Goal: Information Seeking & Learning: Find specific fact

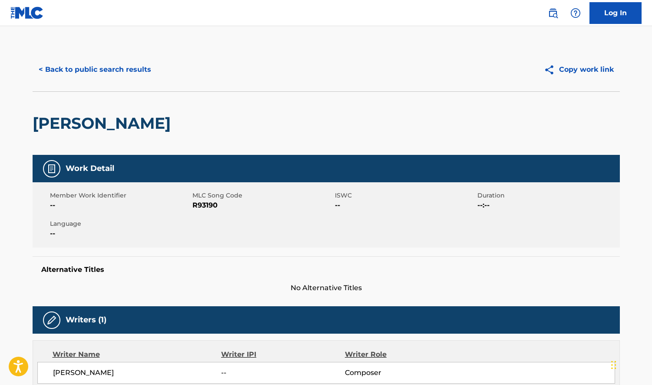
click at [91, 70] on button "< Back to public search results" at bounding box center [95, 70] width 125 height 22
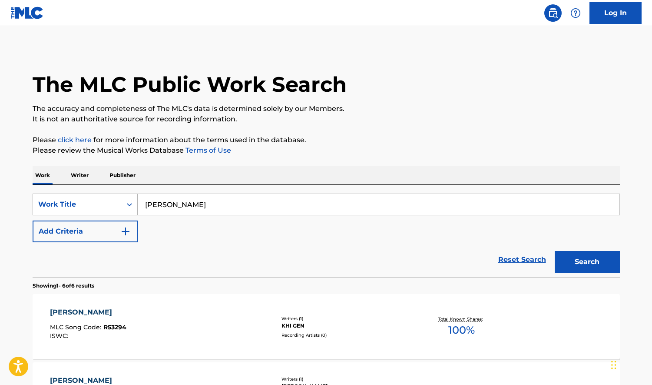
drag, startPoint x: 188, startPoint y: 203, endPoint x: 110, endPoint y: 202, distance: 77.4
click at [110, 202] on div "SearchWithCriteria3709edaf-6838-4da8-a301-271364b5f5ad Work Title [PERSON_NAME]" at bounding box center [327, 204] width 588 height 22
type input "や"
click at [237, 202] on input "yasashisani fureta toki" at bounding box center [379, 204] width 482 height 21
click at [240, 208] on input "yasashisani furete" at bounding box center [379, 204] width 482 height 21
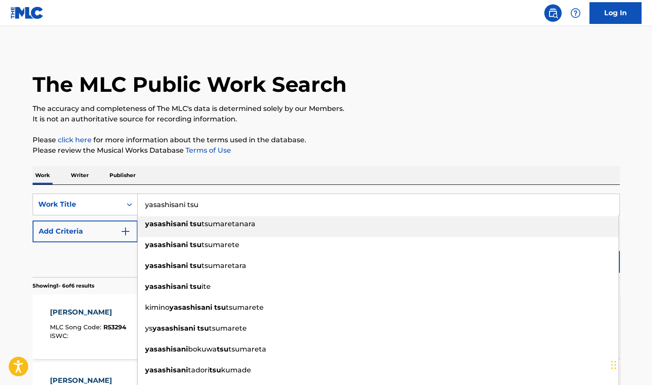
click at [224, 223] on span "tsumaretanara" at bounding box center [229, 224] width 54 height 8
type input "yasashisani tsutsumaretanara"
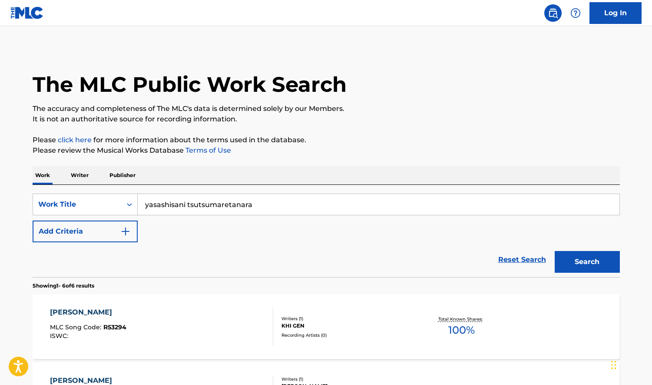
click at [588, 262] on button "Search" at bounding box center [587, 262] width 65 height 22
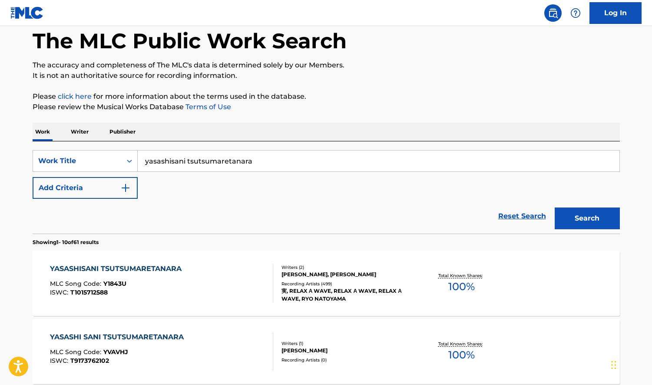
scroll to position [87, 0]
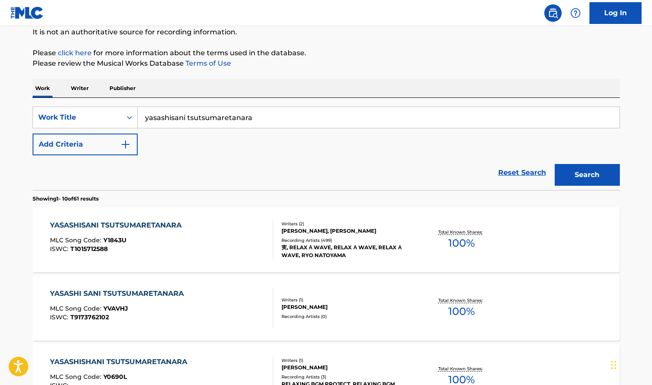
click at [464, 241] on span "100 %" at bounding box center [462, 243] width 27 height 16
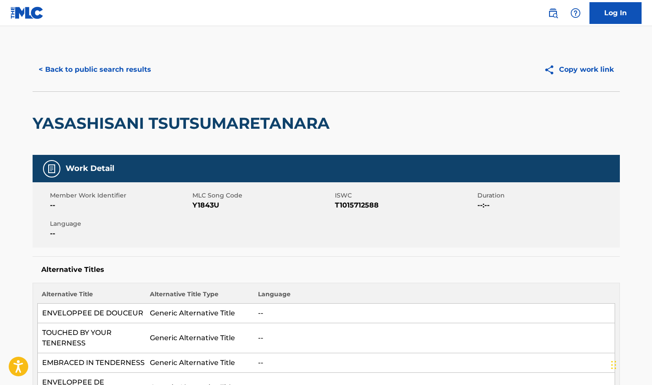
click at [33, 96] on div "YASASHISANI TSUTSUMARETANARA" at bounding box center [184, 123] width 302 height 63
click at [84, 73] on button "< Back to public search results" at bounding box center [95, 70] width 125 height 22
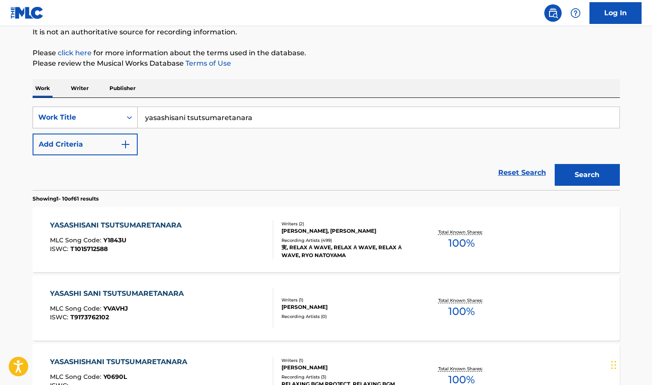
click at [129, 116] on icon "Search Form" at bounding box center [129, 117] width 9 height 9
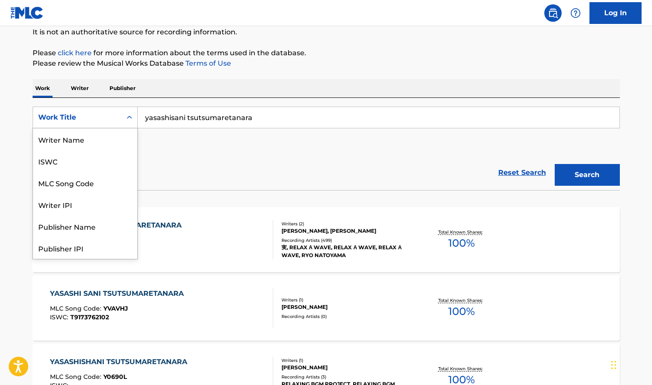
scroll to position [43, 0]
click at [65, 181] on div "Publisher Name" at bounding box center [85, 183] width 104 height 22
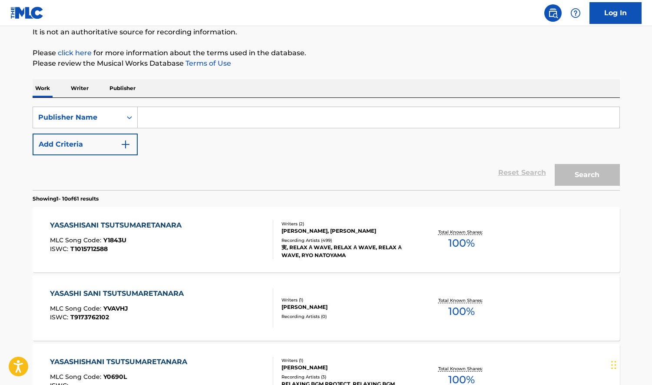
click at [176, 120] on input "Search Form" at bounding box center [379, 117] width 482 height 21
type input "[PERSON_NAME] music"
click at [555, 164] on button "Search" at bounding box center [587, 175] width 65 height 22
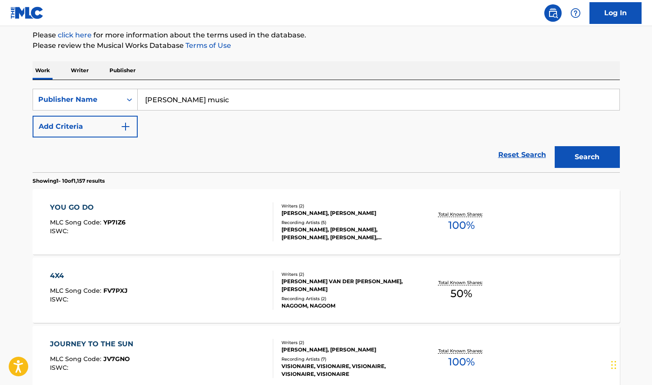
scroll to position [130, 0]
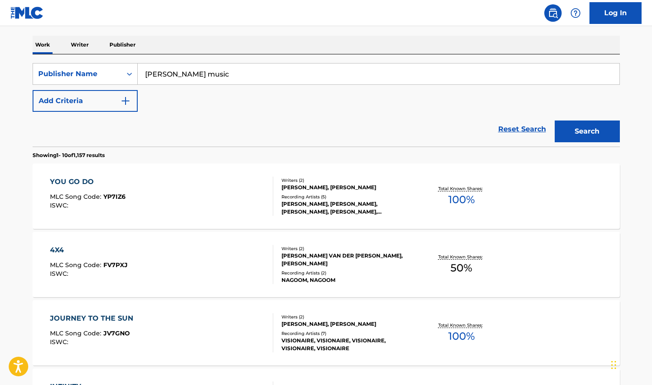
click at [464, 197] on span "100 %" at bounding box center [462, 200] width 27 height 16
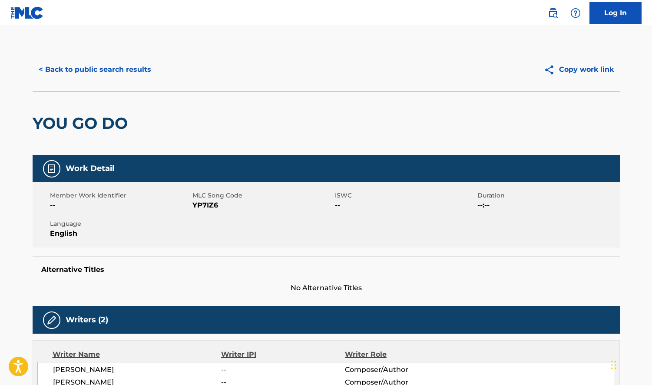
click at [60, 72] on button "< Back to public search results" at bounding box center [95, 70] width 125 height 22
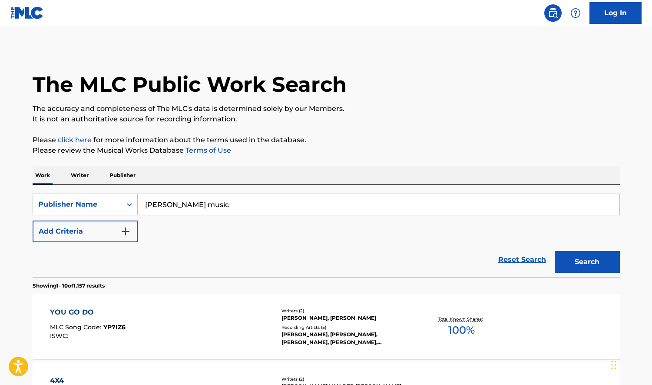
scroll to position [130, 0]
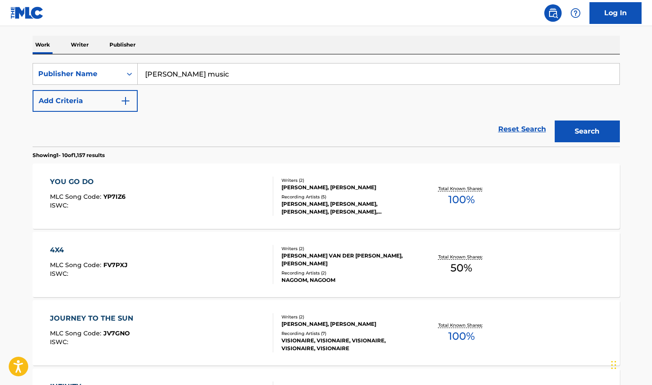
click at [194, 76] on input "[PERSON_NAME] music" at bounding box center [379, 73] width 482 height 21
click at [555, 120] on button "Search" at bounding box center [587, 131] width 65 height 22
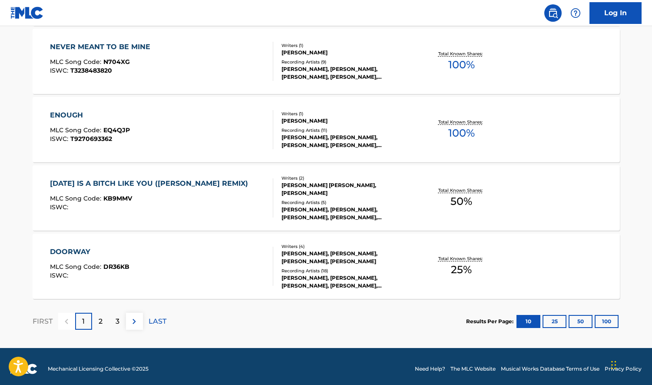
scroll to position [679, 0]
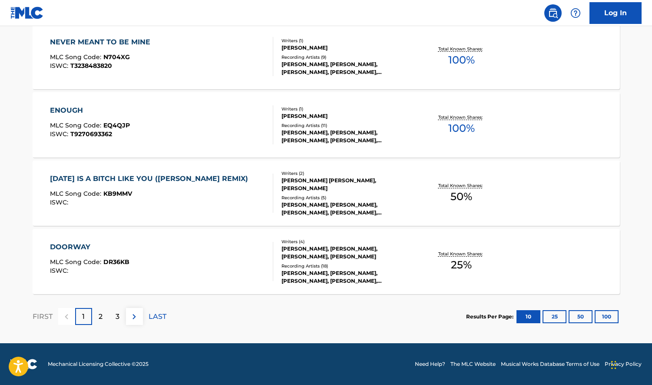
click at [100, 316] on p "2" at bounding box center [101, 316] width 4 height 10
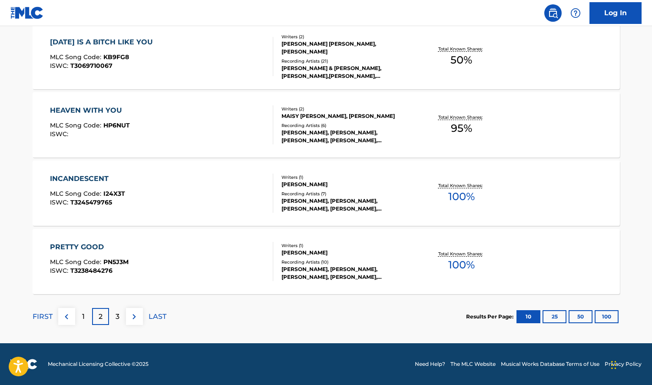
click at [114, 316] on div "3" at bounding box center [117, 316] width 17 height 17
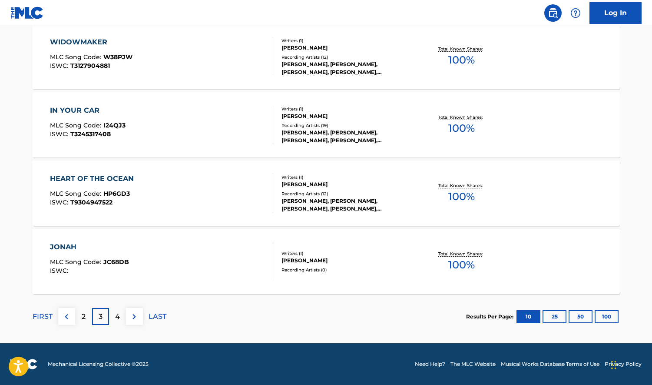
click at [115, 315] on p "4" at bounding box center [117, 316] width 5 height 10
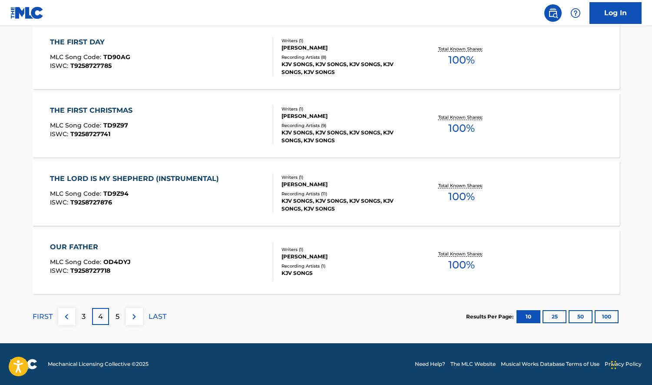
click at [118, 314] on p "5" at bounding box center [118, 316] width 4 height 10
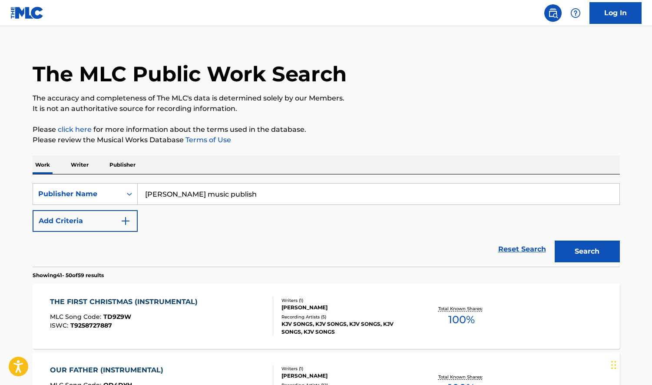
scroll to position [0, 0]
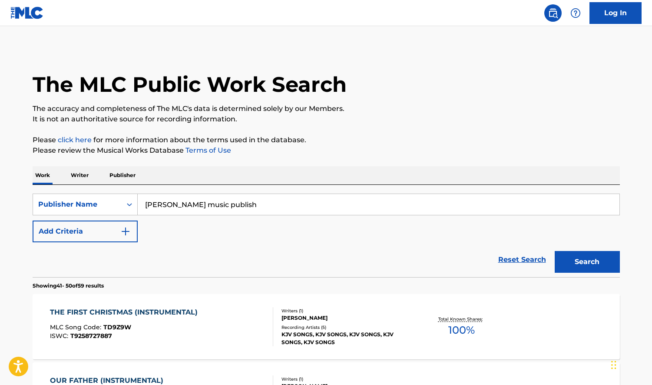
click at [212, 204] on input "[PERSON_NAME] music publish" at bounding box center [379, 204] width 482 height 21
type input "[PERSON_NAME] music publishing"
click at [555, 251] on button "Search" at bounding box center [587, 262] width 65 height 22
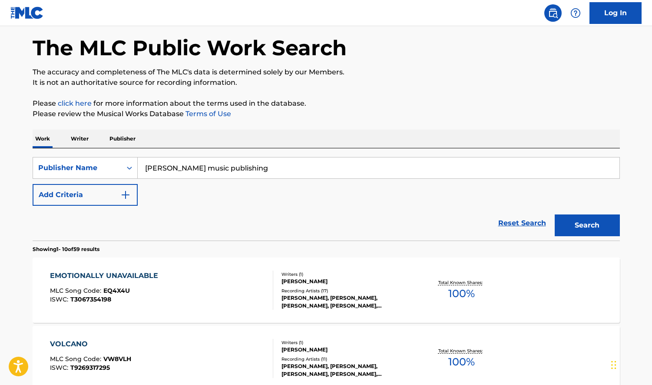
scroll to position [87, 0]
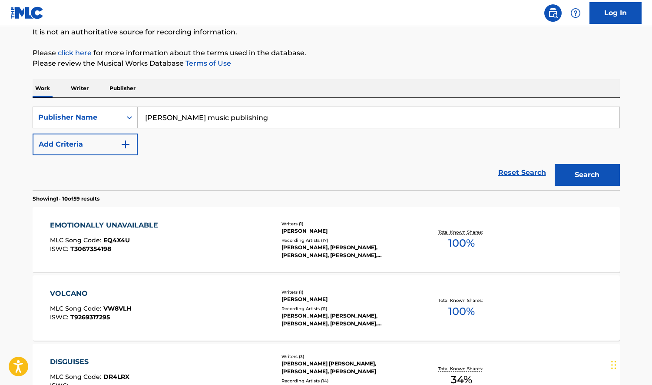
click at [460, 243] on span "100 %" at bounding box center [462, 243] width 27 height 16
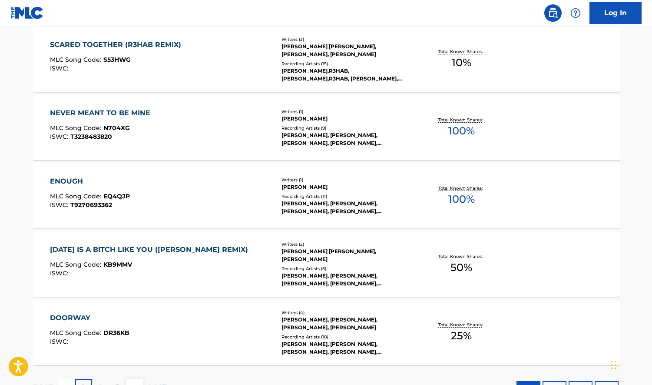
scroll to position [679, 0]
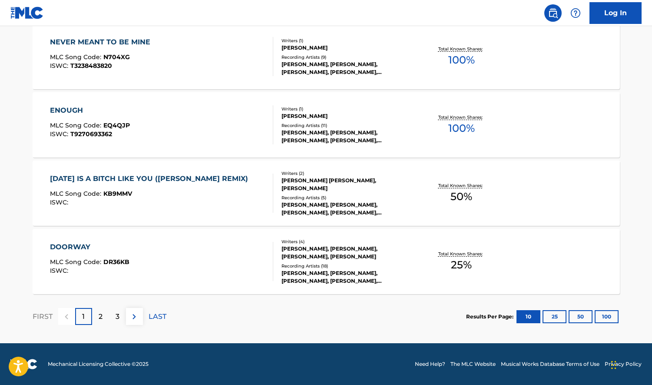
click at [116, 318] on p "3" at bounding box center [118, 316] width 4 height 10
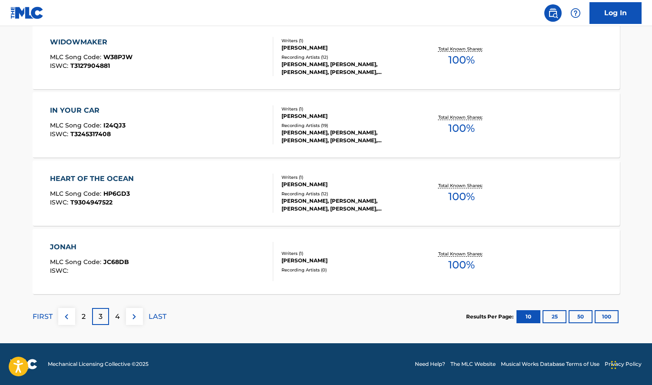
click at [86, 317] on div "2" at bounding box center [83, 316] width 17 height 17
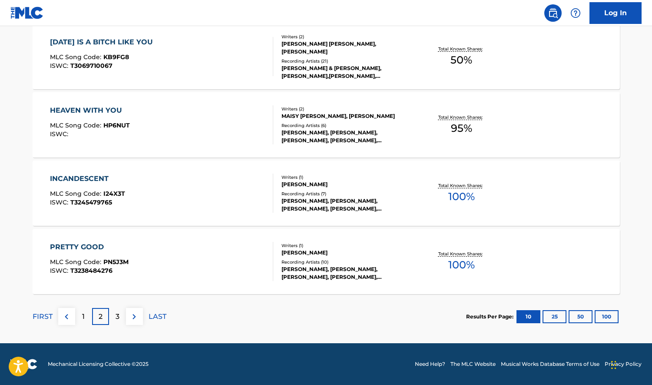
click at [82, 319] on p "1" at bounding box center [83, 316] width 3 height 10
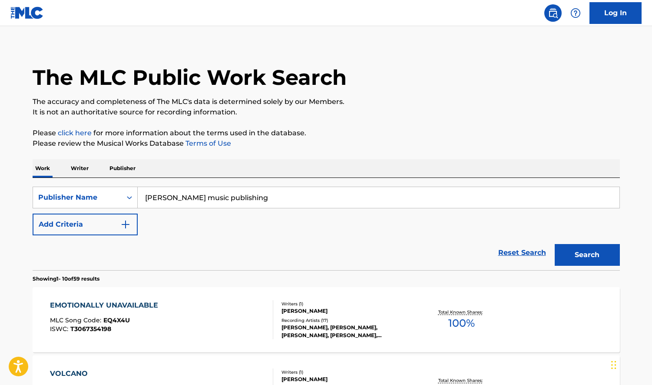
scroll to position [0, 0]
